Goal: Transaction & Acquisition: Purchase product/service

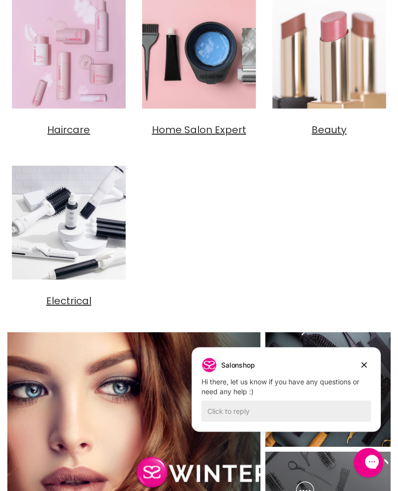
scroll to position [349, 0]
click at [70, 128] on span "Haircare" at bounding box center [68, 130] width 43 height 14
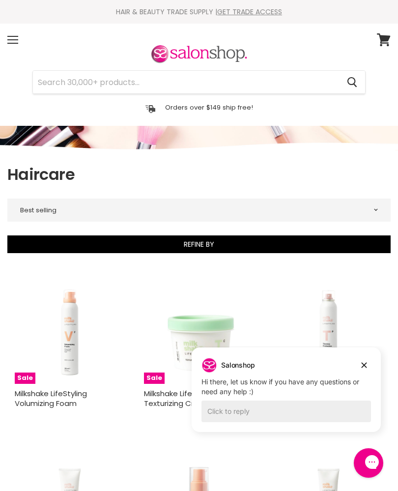
click at [381, 288] on img "Main content" at bounding box center [329, 329] width 110 height 110
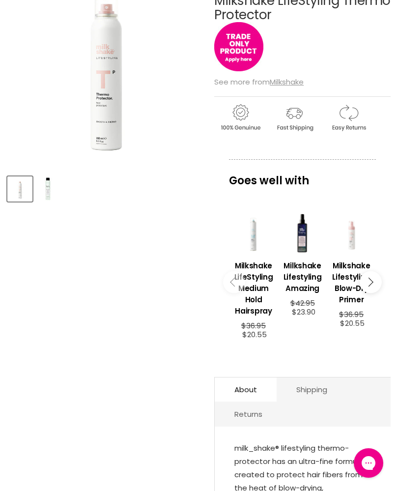
click at [265, 295] on h3 "Milkshake LifeStyling Medium Hold Hairspray" at bounding box center [253, 288] width 39 height 57
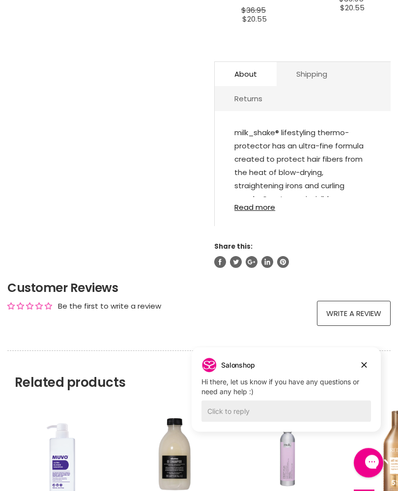
scroll to position [486, 0]
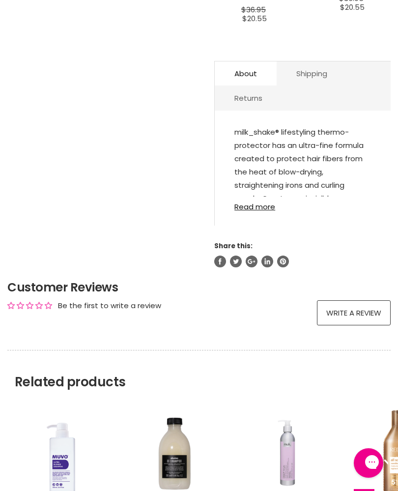
click at [366, 381] on h2 "Related products" at bounding box center [198, 370] width 383 height 40
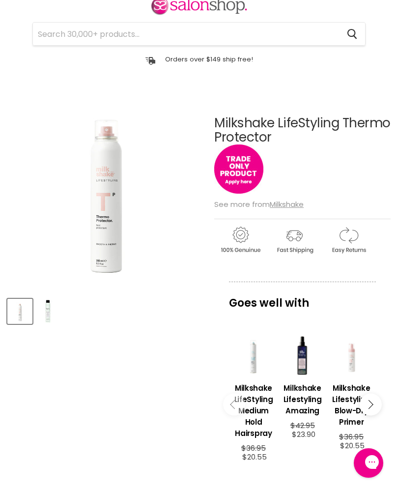
scroll to position [0, 0]
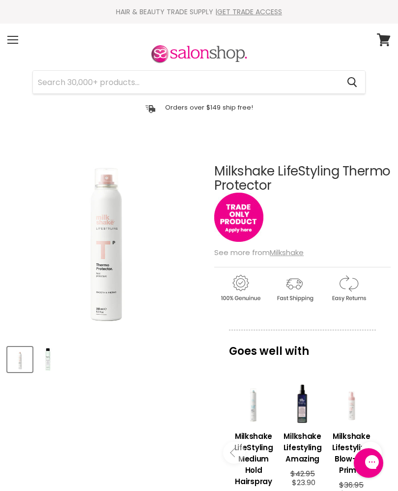
click at [163, 80] on input "Search" at bounding box center [186, 82] width 306 height 23
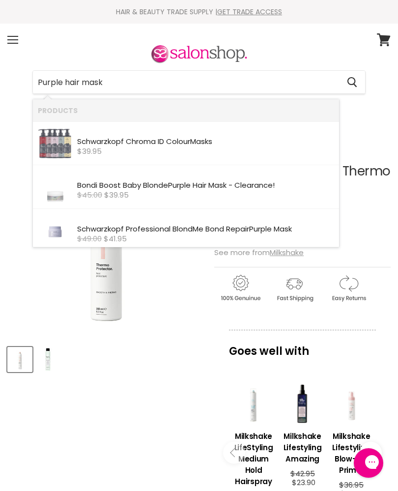
type input "Purple hair masks"
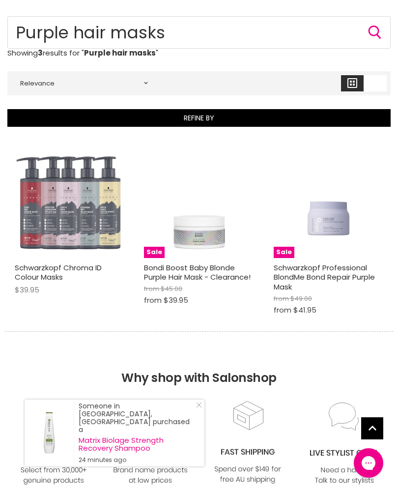
scroll to position [120, 0]
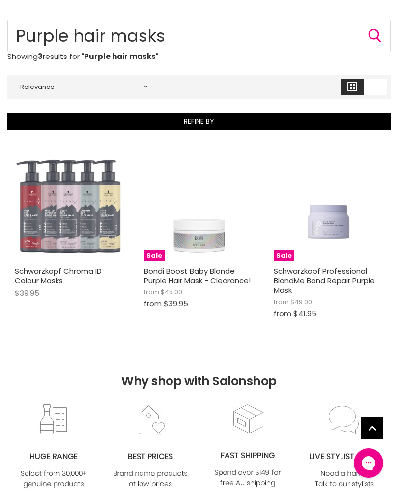
click at [206, 246] on img "Main content" at bounding box center [199, 206] width 110 height 110
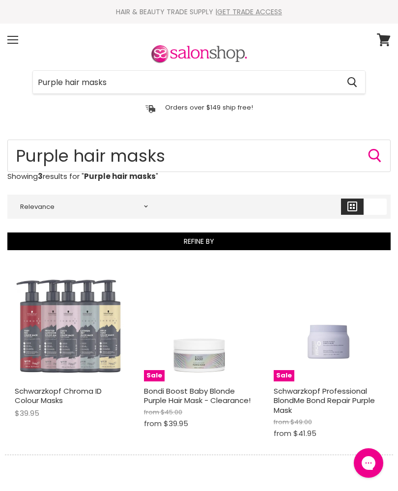
click at [323, 350] on img "Main content" at bounding box center [329, 326] width 110 height 82
click at [192, 398] on link "Bondi Boost Baby Blonde Purple Hair Mask - Clearance!" at bounding box center [197, 396] width 107 height 20
click at [183, 157] on input "Purple hair masks" at bounding box center [198, 156] width 383 height 32
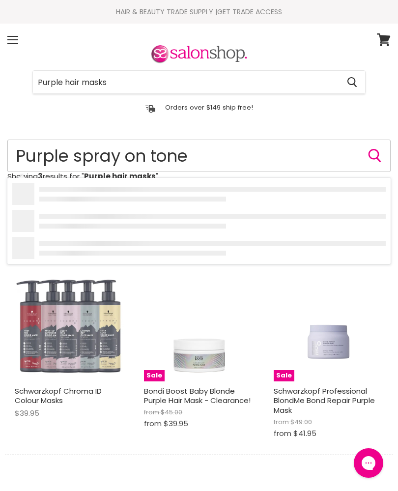
type input "Purple spray on toner"
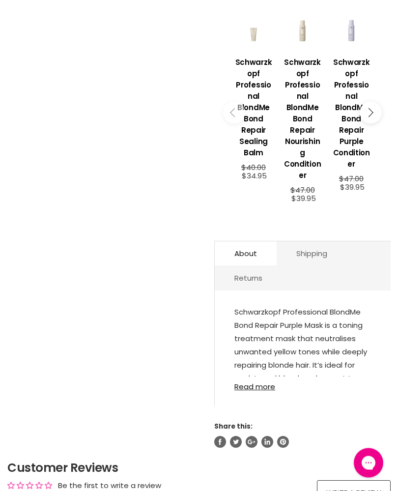
scroll to position [421, 0]
click at [260, 391] on link "Read more" at bounding box center [302, 383] width 137 height 14
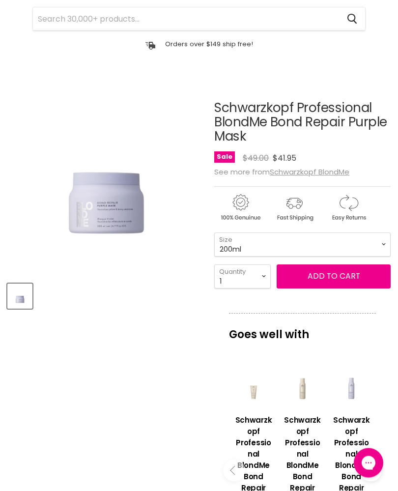
scroll to position [49, 0]
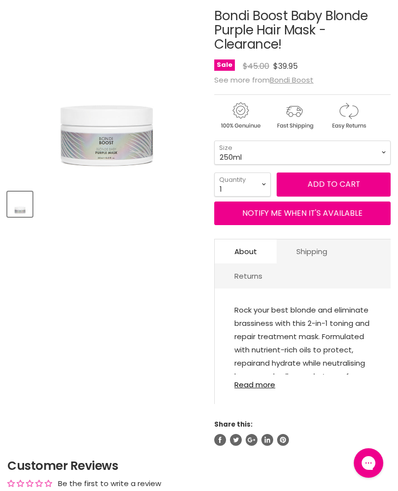
click at [262, 386] on link "Read more" at bounding box center [302, 381] width 137 height 14
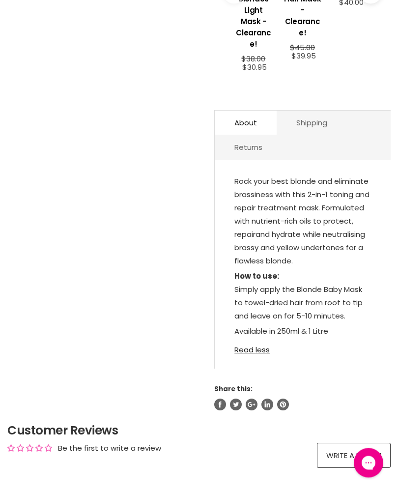
scroll to position [558, 0]
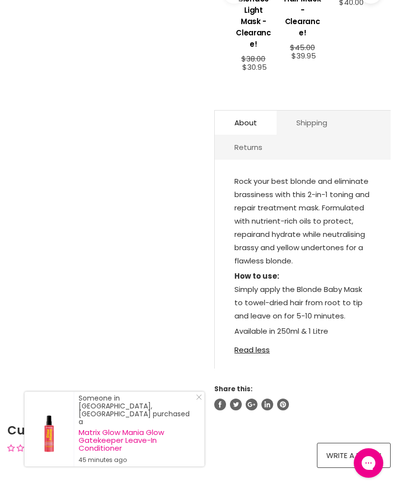
click at [392, 280] on section "Click or scroll to zoom Tap or pinch to zoom" at bounding box center [199, 24] width 398 height 886
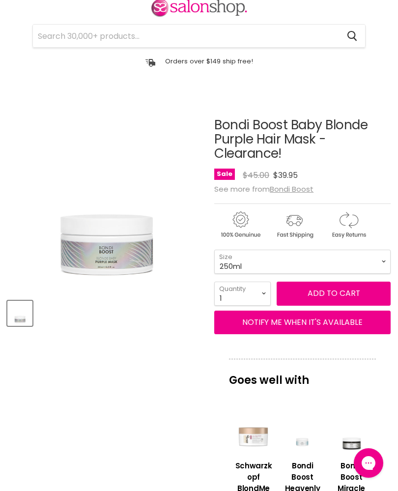
scroll to position [0, 0]
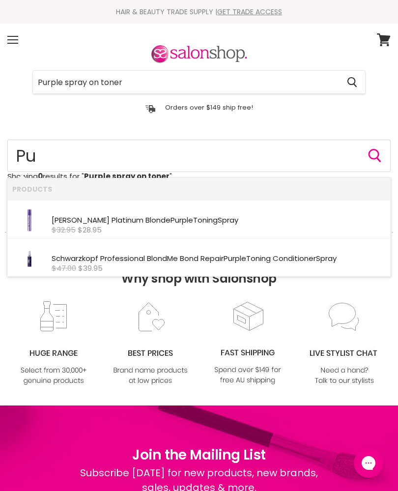
type input "P"
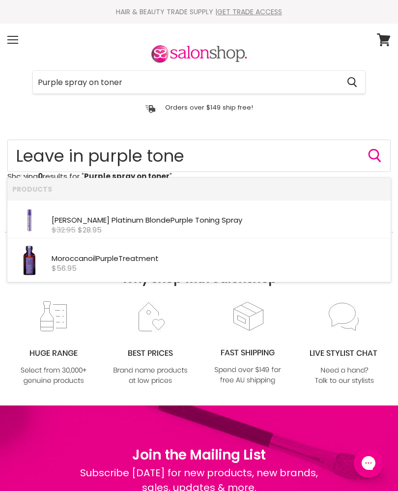
type input "Leave in purple toner"
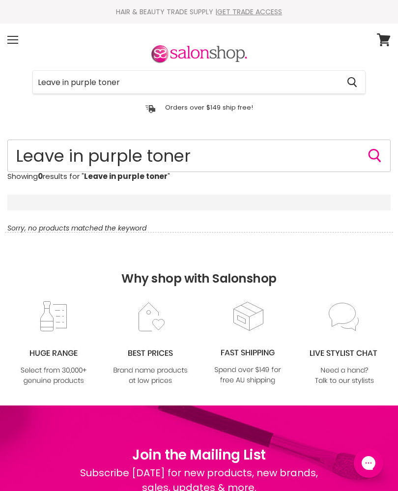
click at [213, 155] on input "Leave in purple toner" at bounding box center [198, 156] width 383 height 32
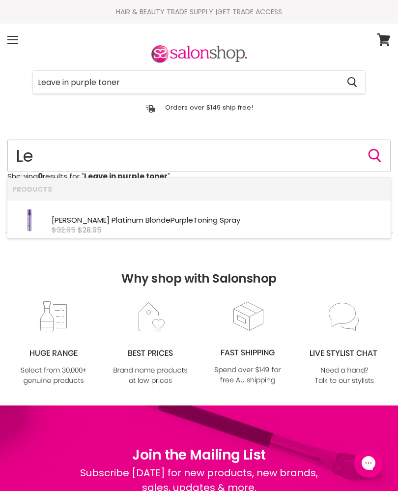
type input "L"
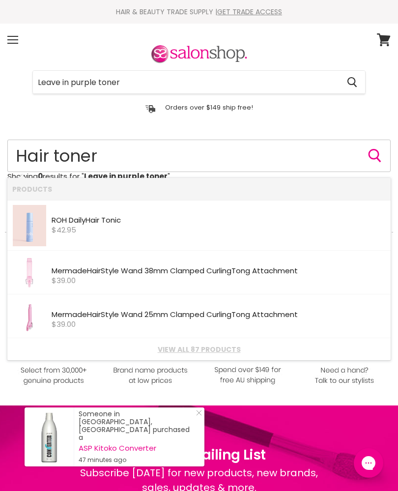
type input "Hair toners"
